Goal: Transaction & Acquisition: Purchase product/service

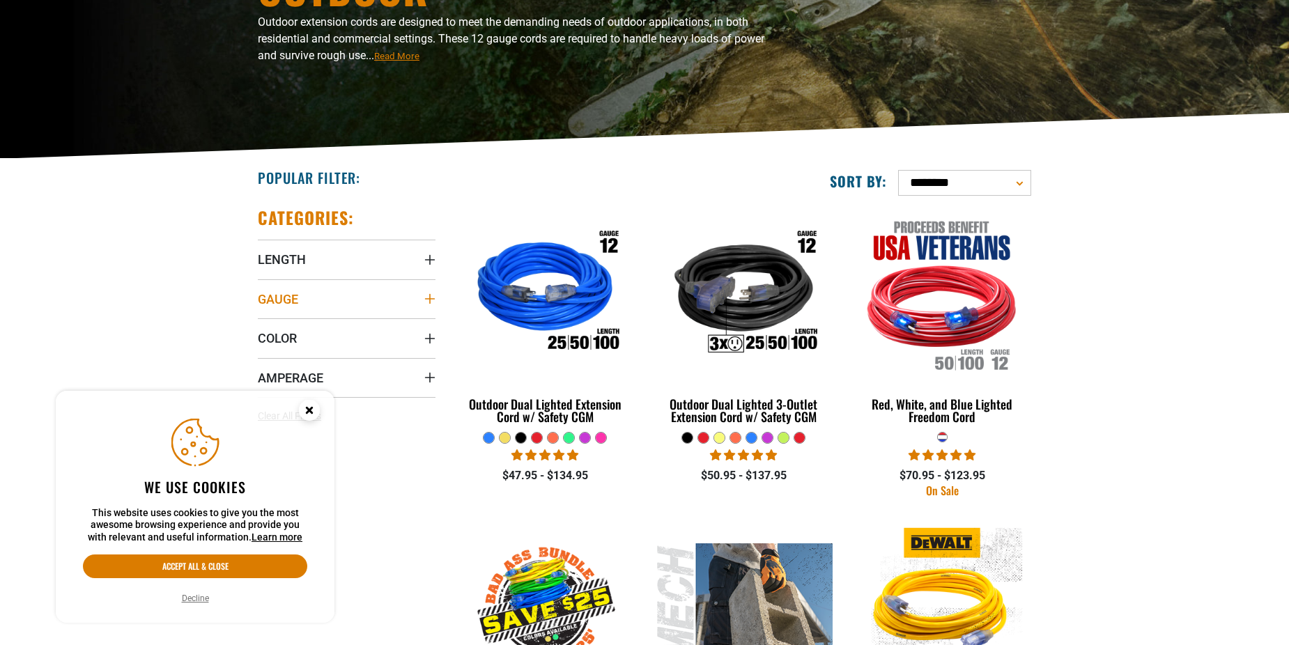
scroll to position [279, 0]
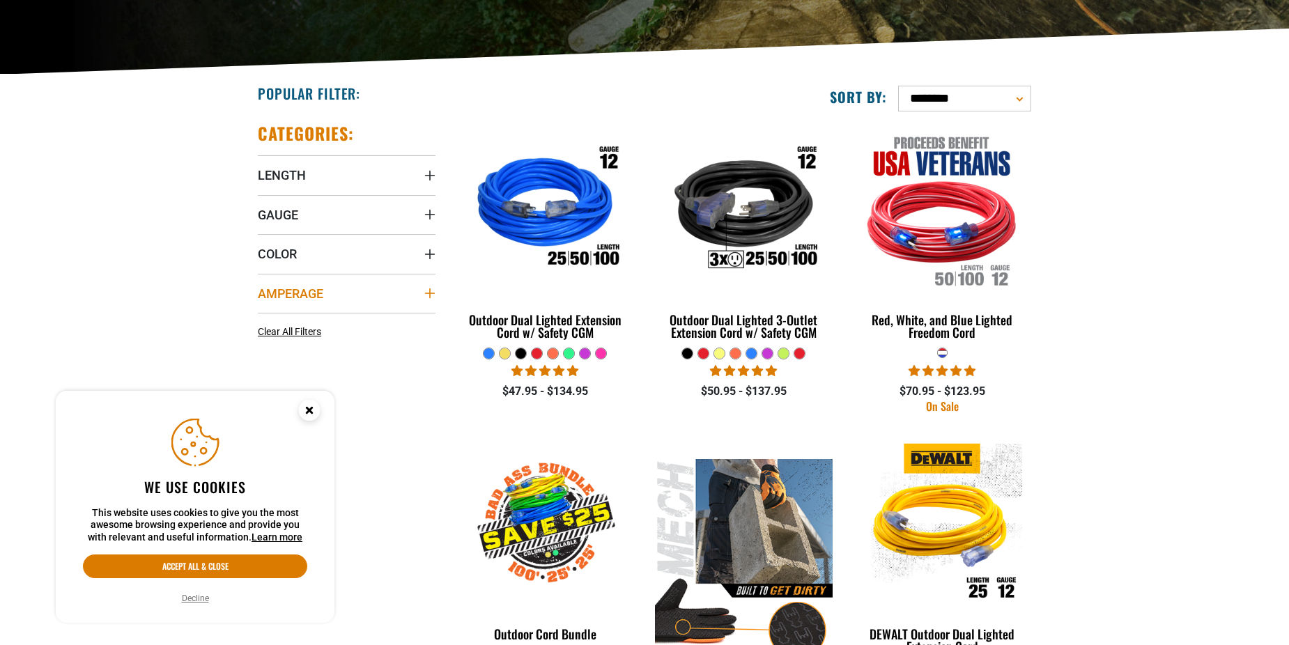
click at [307, 286] on span "Amperage" at bounding box center [290, 294] width 65 height 16
click at [308, 259] on summary "Color" at bounding box center [347, 253] width 178 height 39
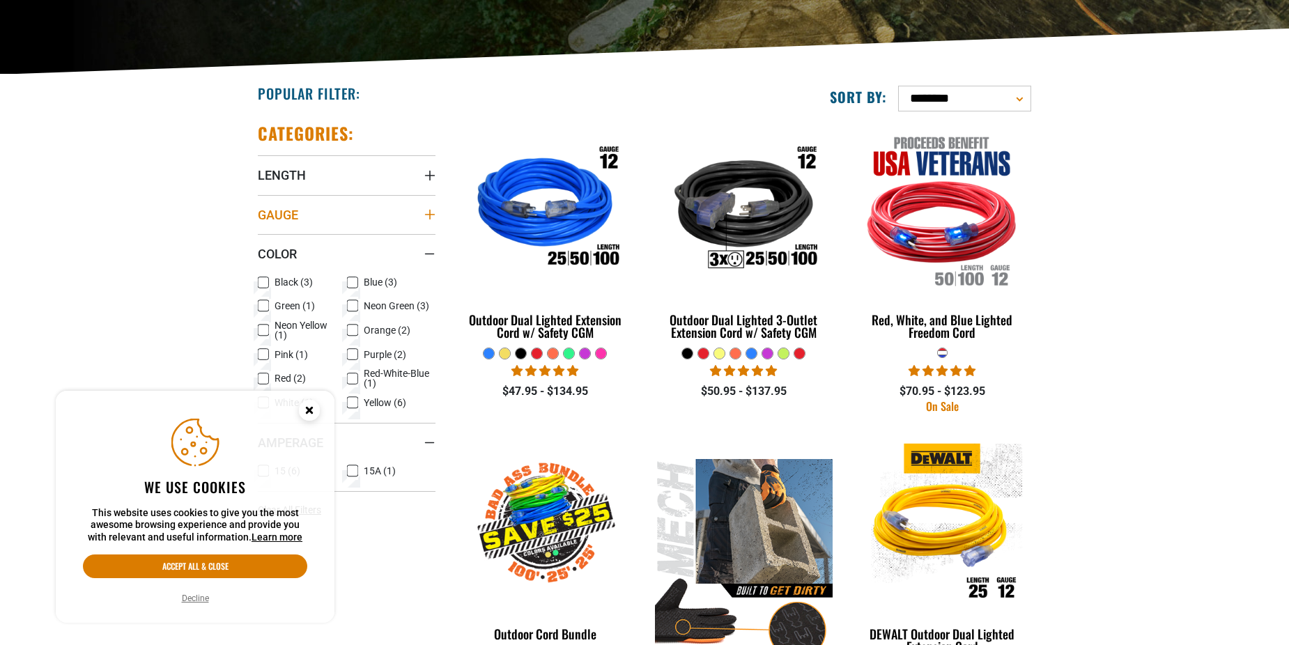
click at [292, 219] on span "Gauge" at bounding box center [278, 215] width 40 height 16
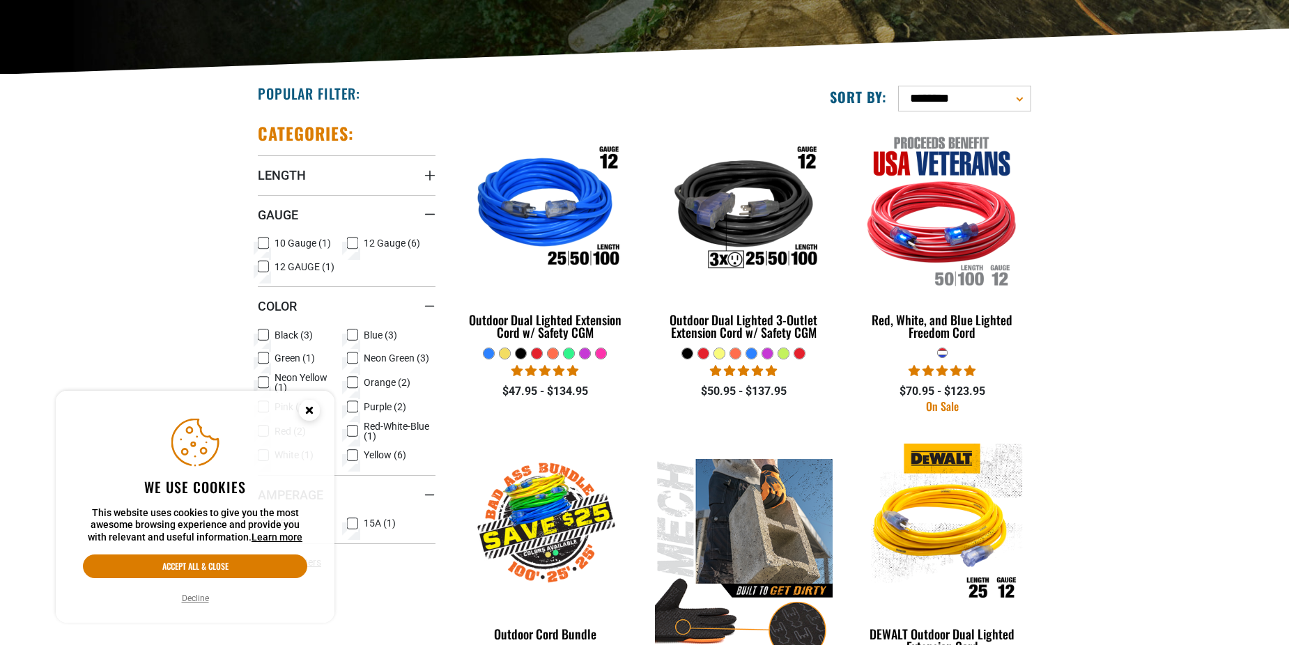
click at [304, 412] on circle "Cookie Consent" at bounding box center [309, 410] width 21 height 21
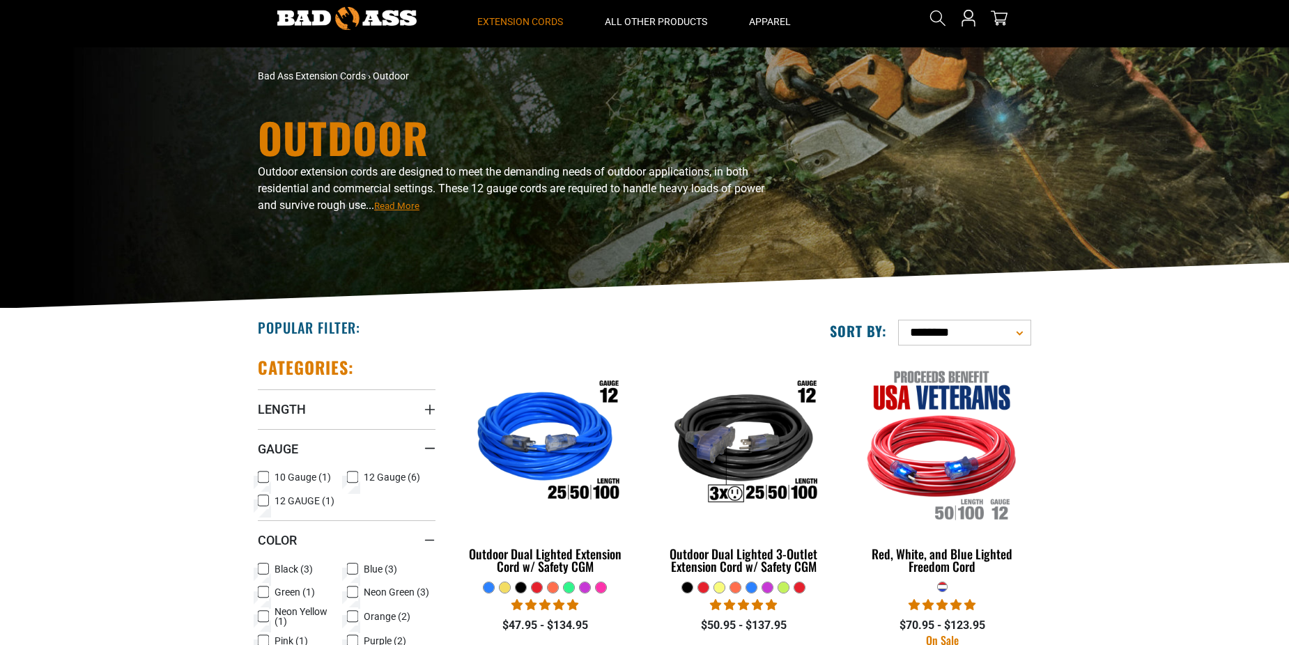
scroll to position [0, 0]
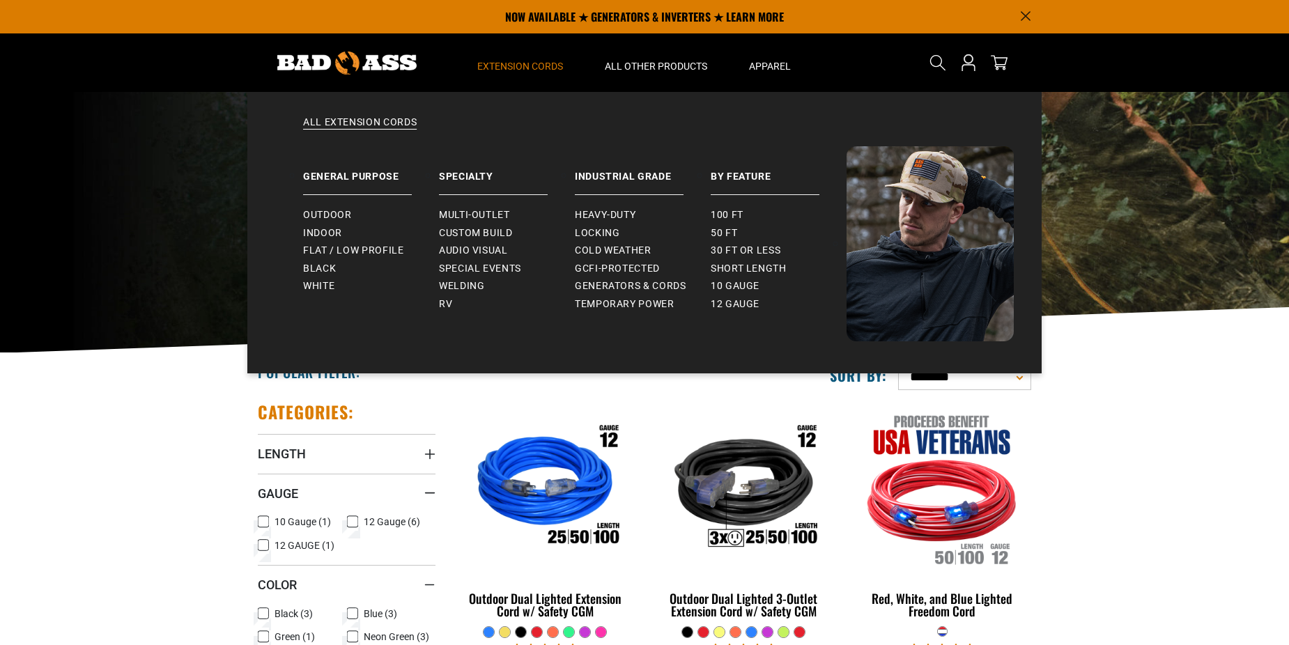
click at [450, 314] on li "Specialty Multi-Outlet Custom Build" at bounding box center [507, 243] width 136 height 195
click at [448, 311] on link "RV" at bounding box center [507, 304] width 136 height 18
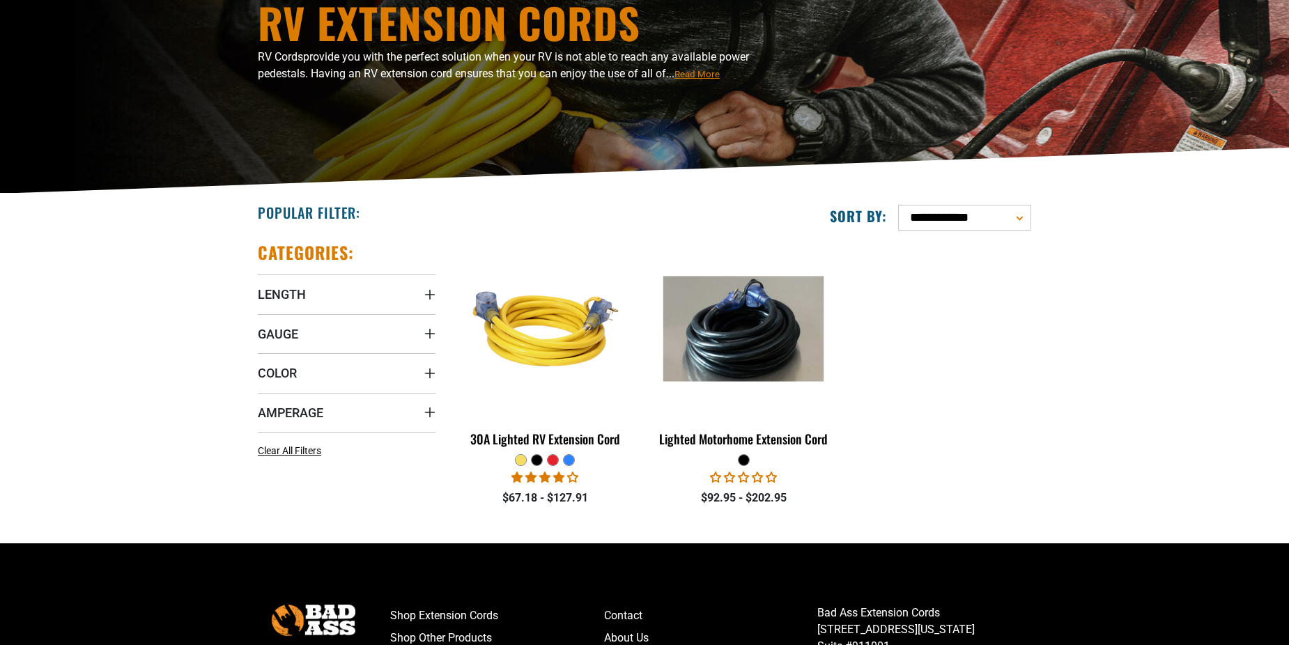
scroll to position [186, 0]
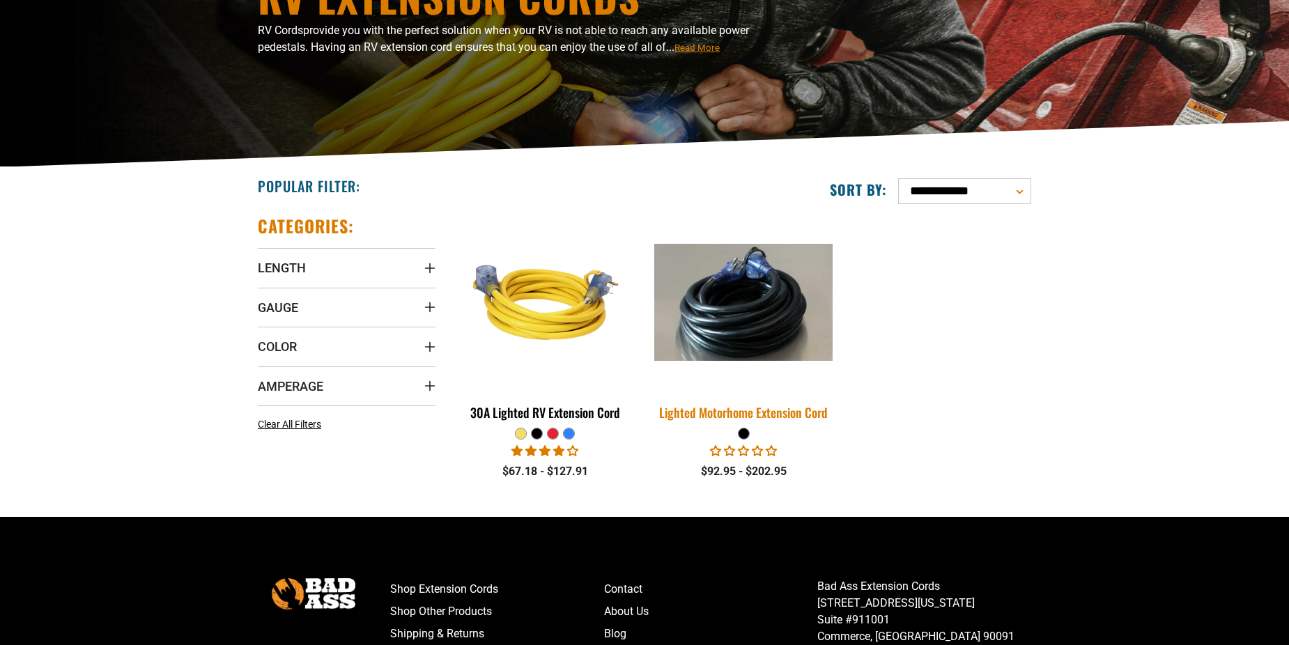
click at [734, 304] on img at bounding box center [743, 302] width 195 height 117
